Goal: Use online tool/utility: Use online tool/utility

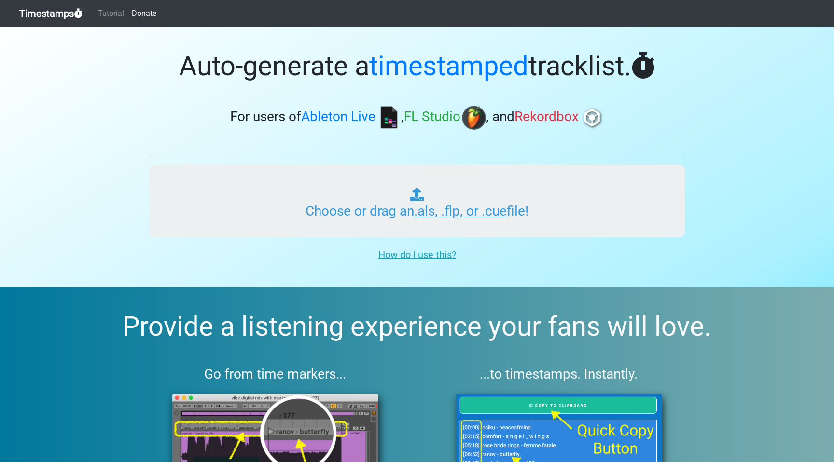
click at [435, 210] on input "Choose or drag an .als, .flp, or .cue file!" at bounding box center [417, 201] width 536 height 72
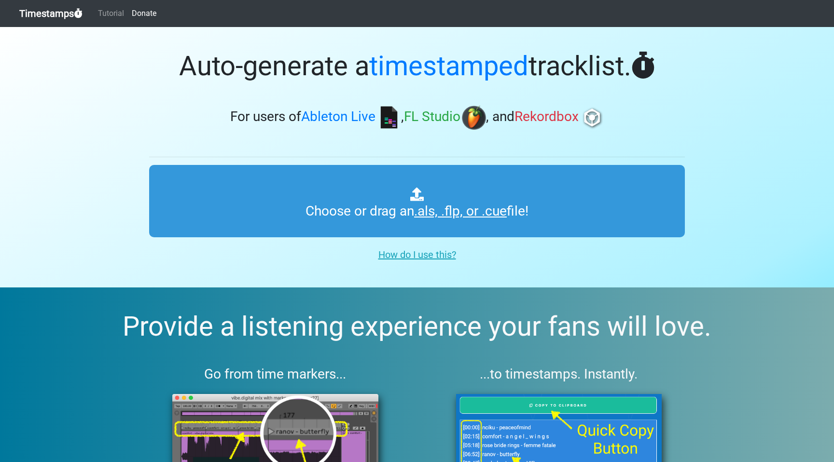
type input "C:\fakepath\Episode 4.als"
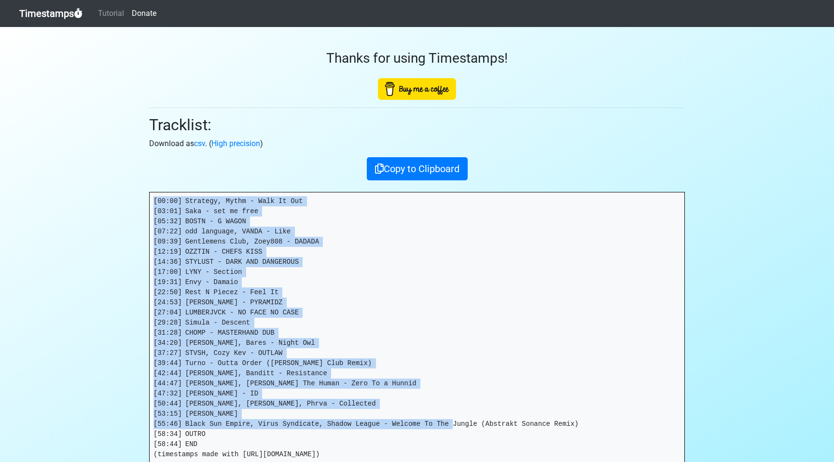
drag, startPoint x: 154, startPoint y: 200, endPoint x: 585, endPoint y: 421, distance: 483.8
click at [585, 421] on pre "[00:00] Strategy, Mythm - Walk It Out [03:01] Saka - set me free [05:32] BOSTN …" at bounding box center [417, 328] width 535 height 271
copy pre "[00:00] Strategy, Mythm - Walk It Out [03:01] Saka - set me free [05:32] BOSTN …"
